Goal: Task Accomplishment & Management: Use online tool/utility

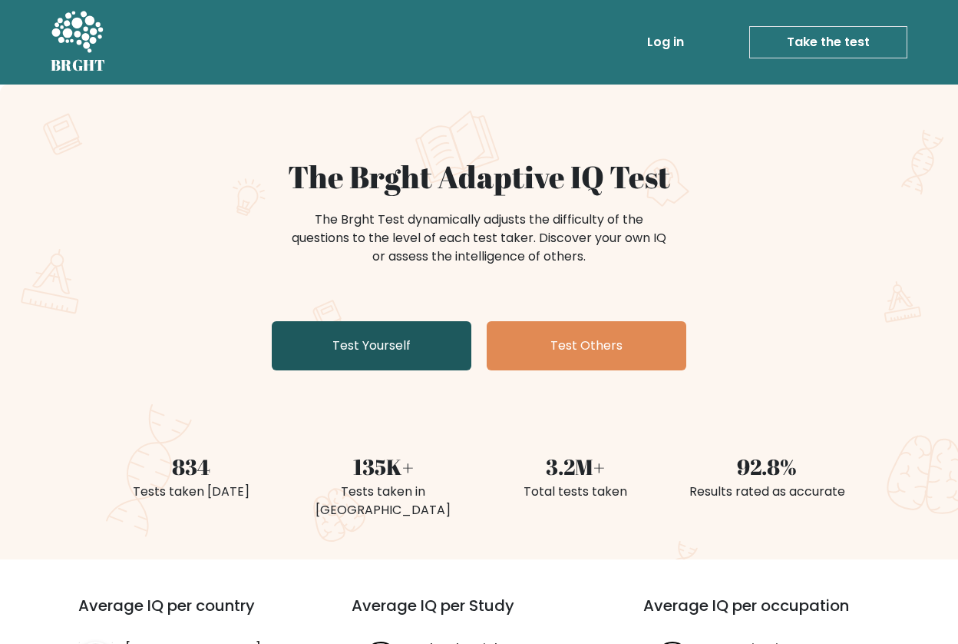
click at [437, 352] on link "Test Yourself" at bounding box center [372, 345] width 200 height 49
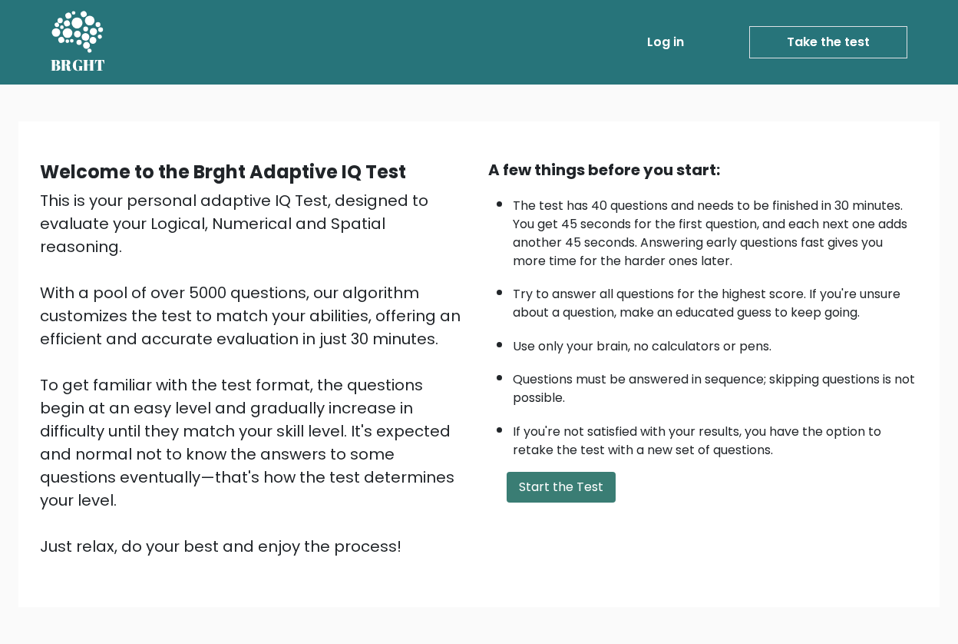
click at [546, 502] on button "Start the Test" at bounding box center [561, 486] width 109 height 31
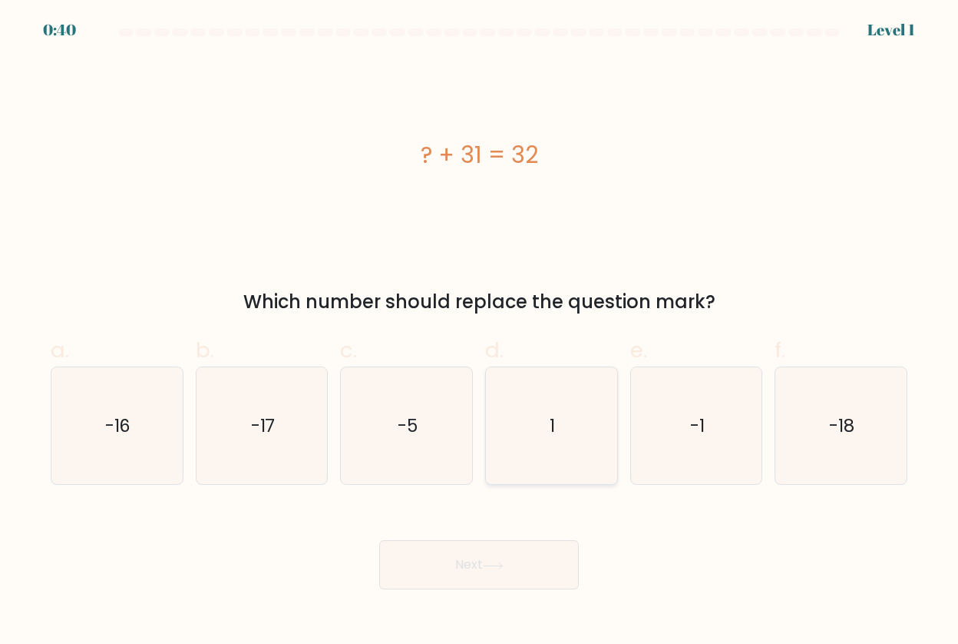
click at [528, 436] on icon "1" at bounding box center [551, 425] width 117 height 117
click at [480, 332] on input "d. 1" at bounding box center [479, 327] width 1 height 10
radio input "true"
click at [515, 560] on button "Next" at bounding box center [479, 564] width 200 height 49
